Goal: Register for event/course

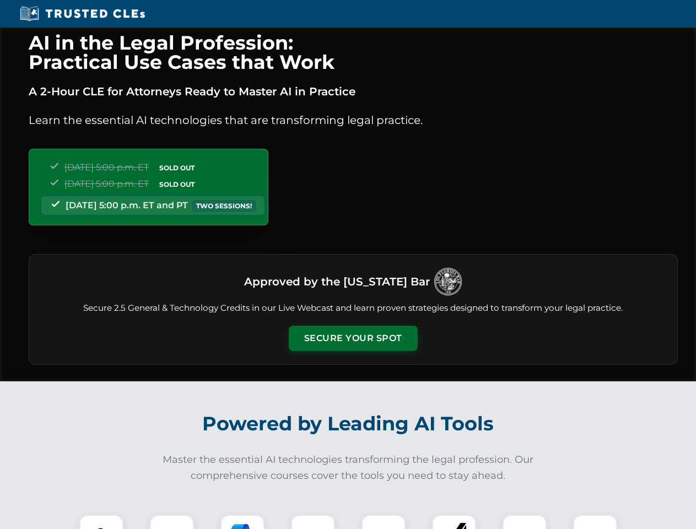
click at [353, 339] on button "Secure Your Spot" at bounding box center [353, 338] width 129 height 25
click at [101, 522] on img at bounding box center [101, 537] width 32 height 32
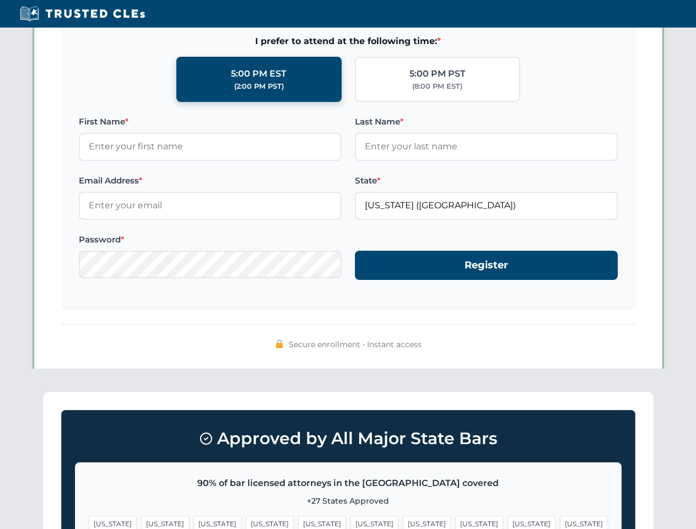
click at [403, 522] on span "[US_STATE]" at bounding box center [427, 524] width 48 height 16
click at [508, 522] on span "[US_STATE]" at bounding box center [532, 524] width 48 height 16
